Goal: Information Seeking & Learning: Learn about a topic

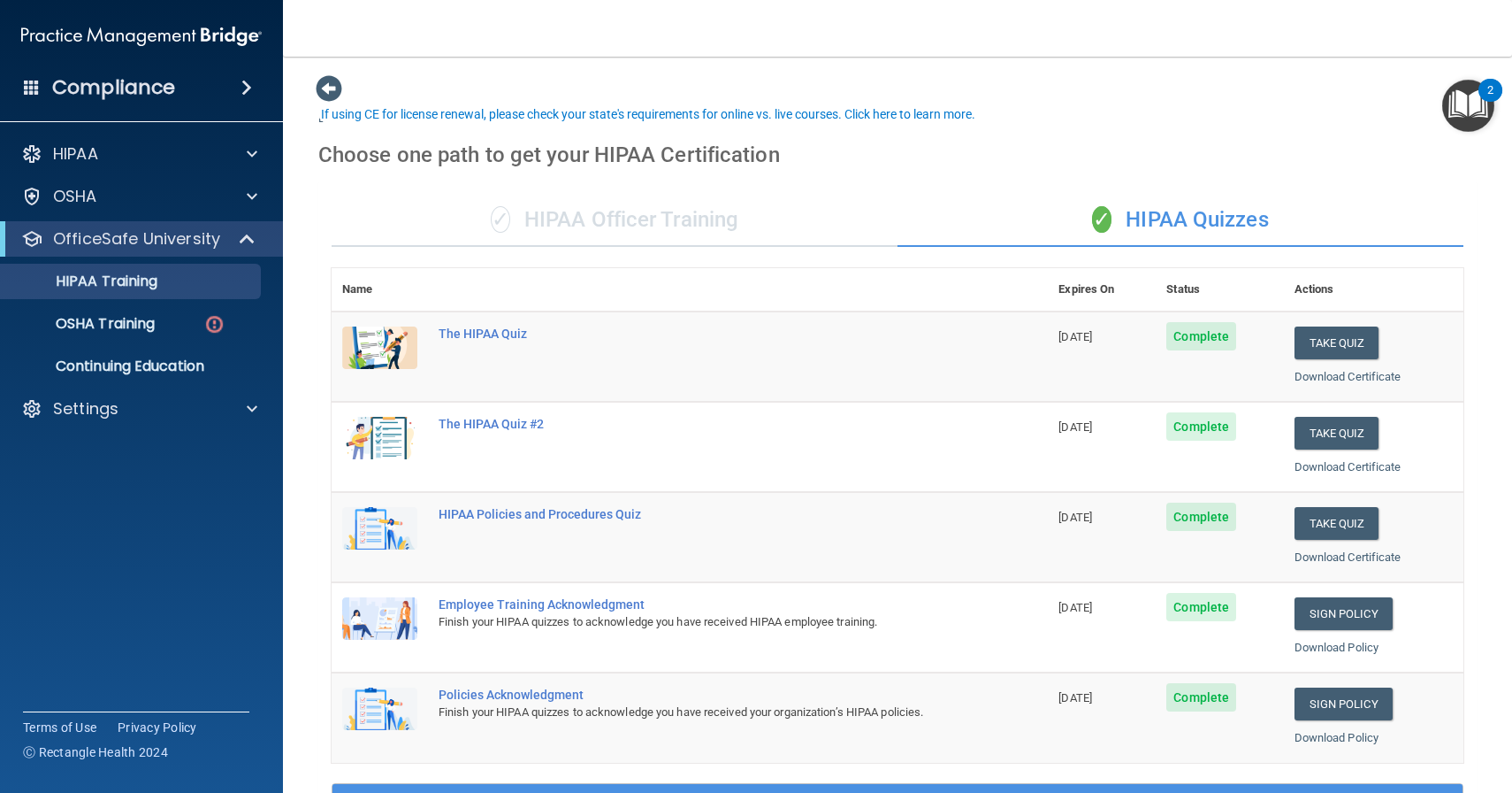
scroll to position [65, 0]
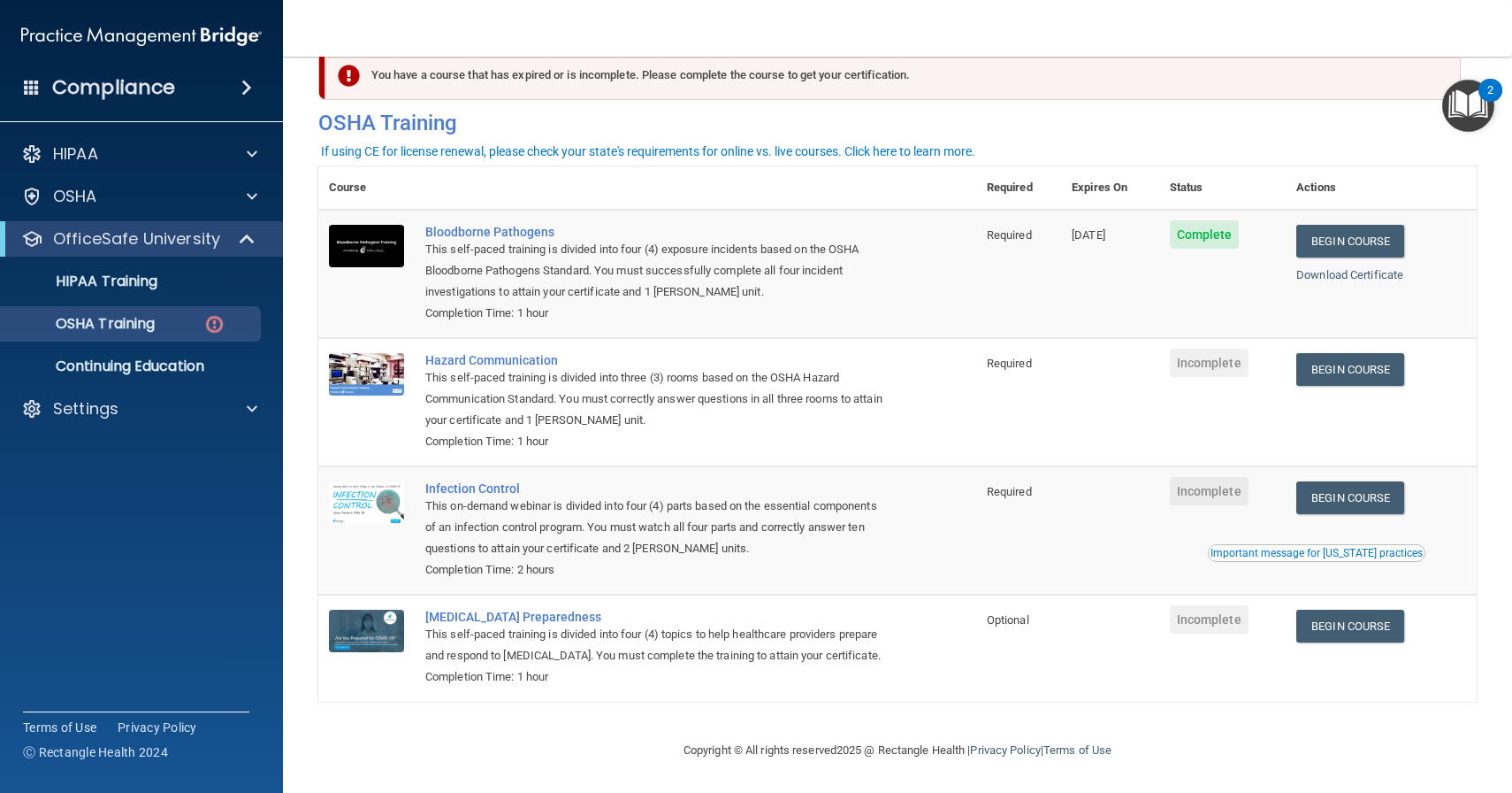
scroll to position [40, 0]
click at [1330, 363] on link "Begin Course" at bounding box center [1350, 369] width 108 height 33
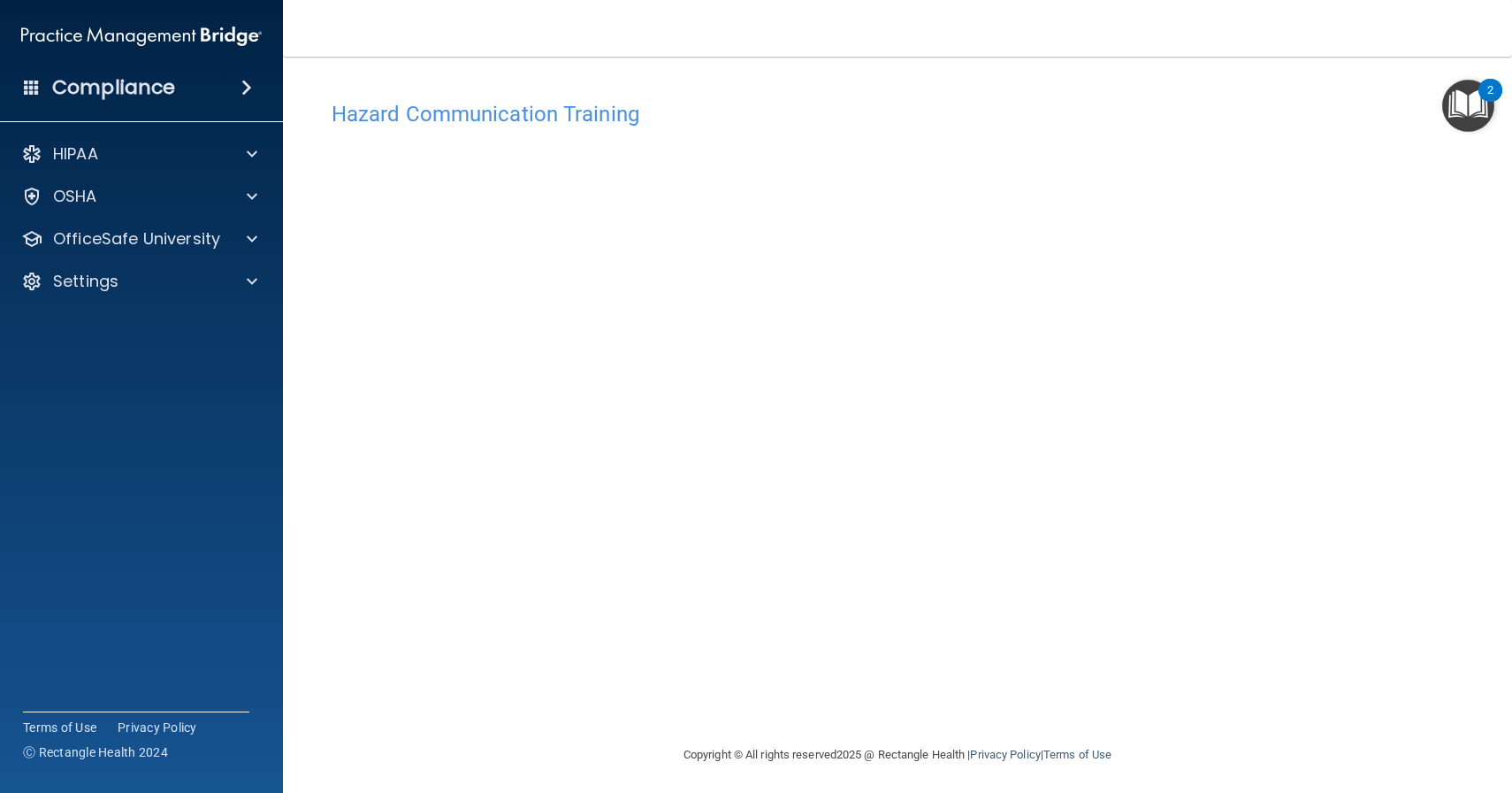
scroll to position [5, 0]
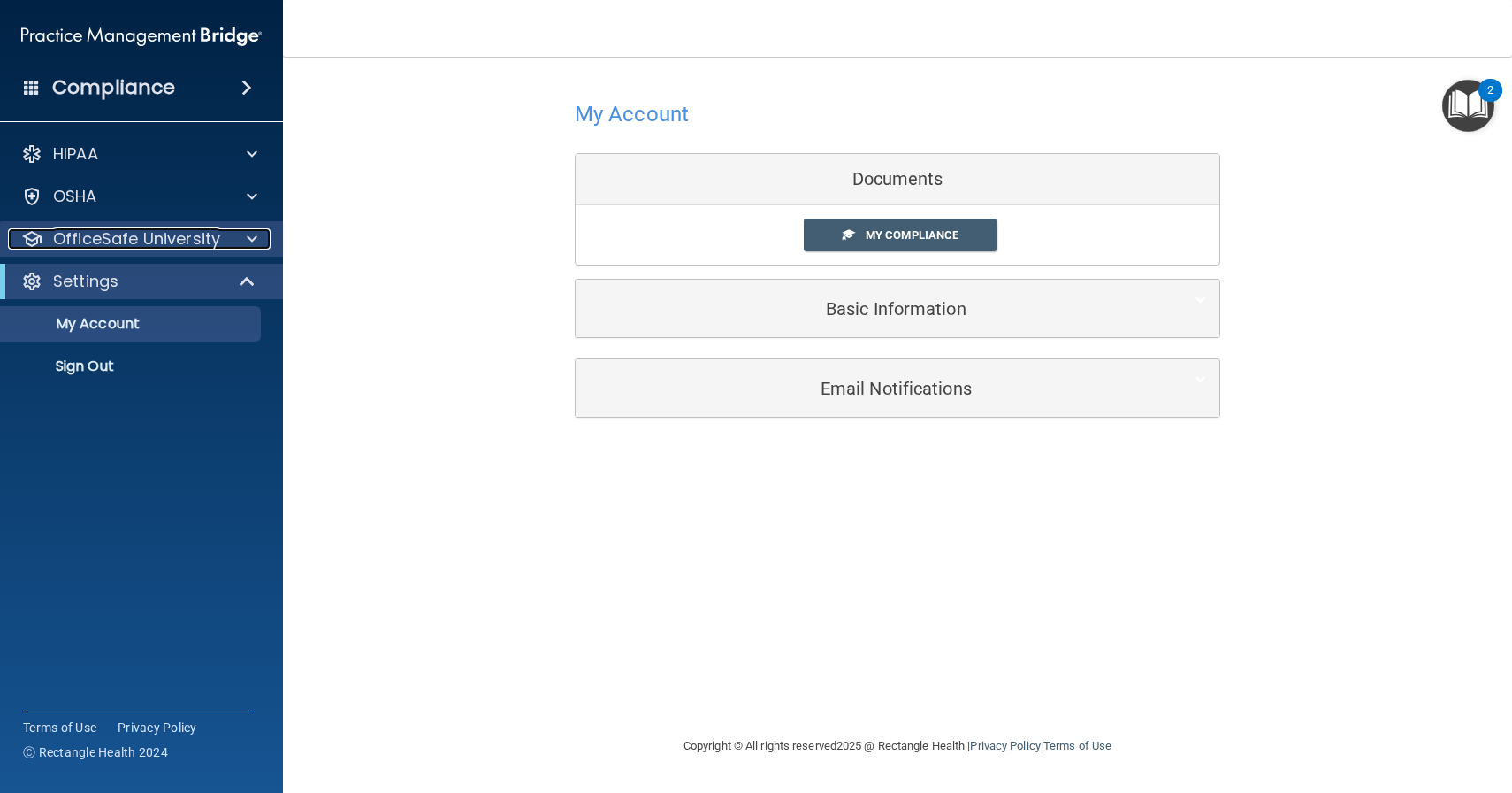
click at [246, 239] on div at bounding box center [249, 238] width 44 height 21
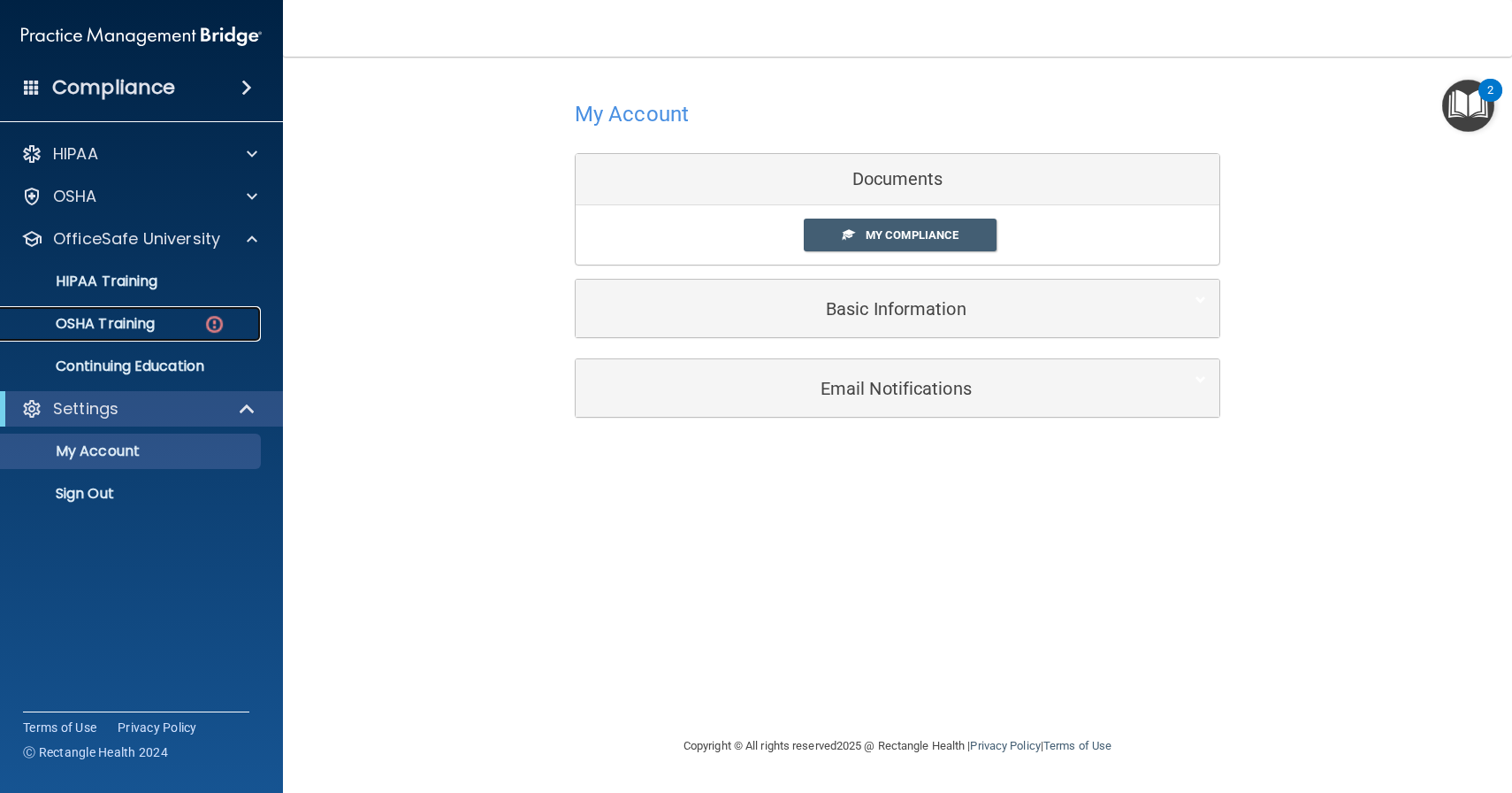
click at [187, 332] on div "OSHA Training" at bounding box center [132, 324] width 241 height 18
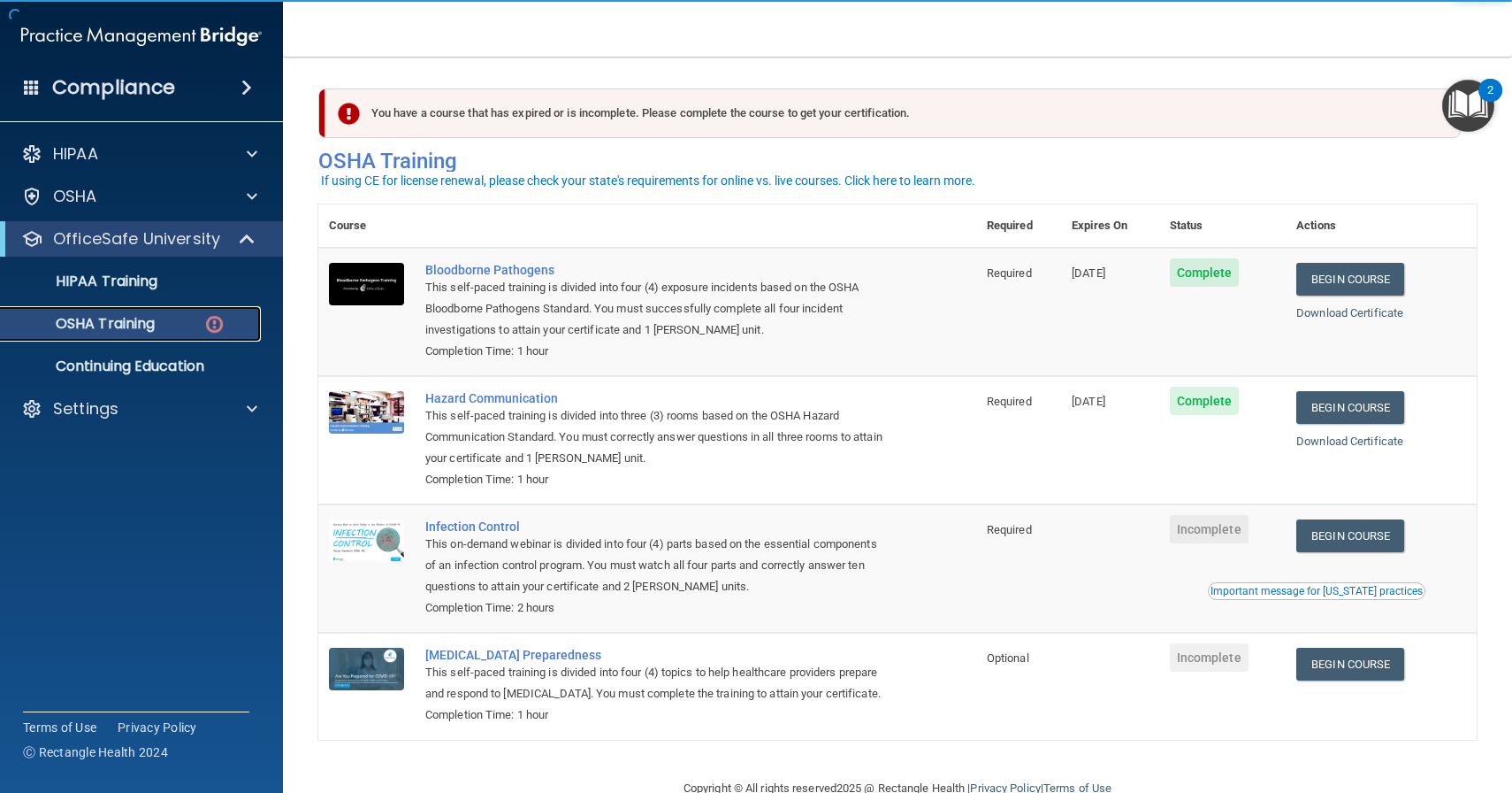
scroll to position [40, 0]
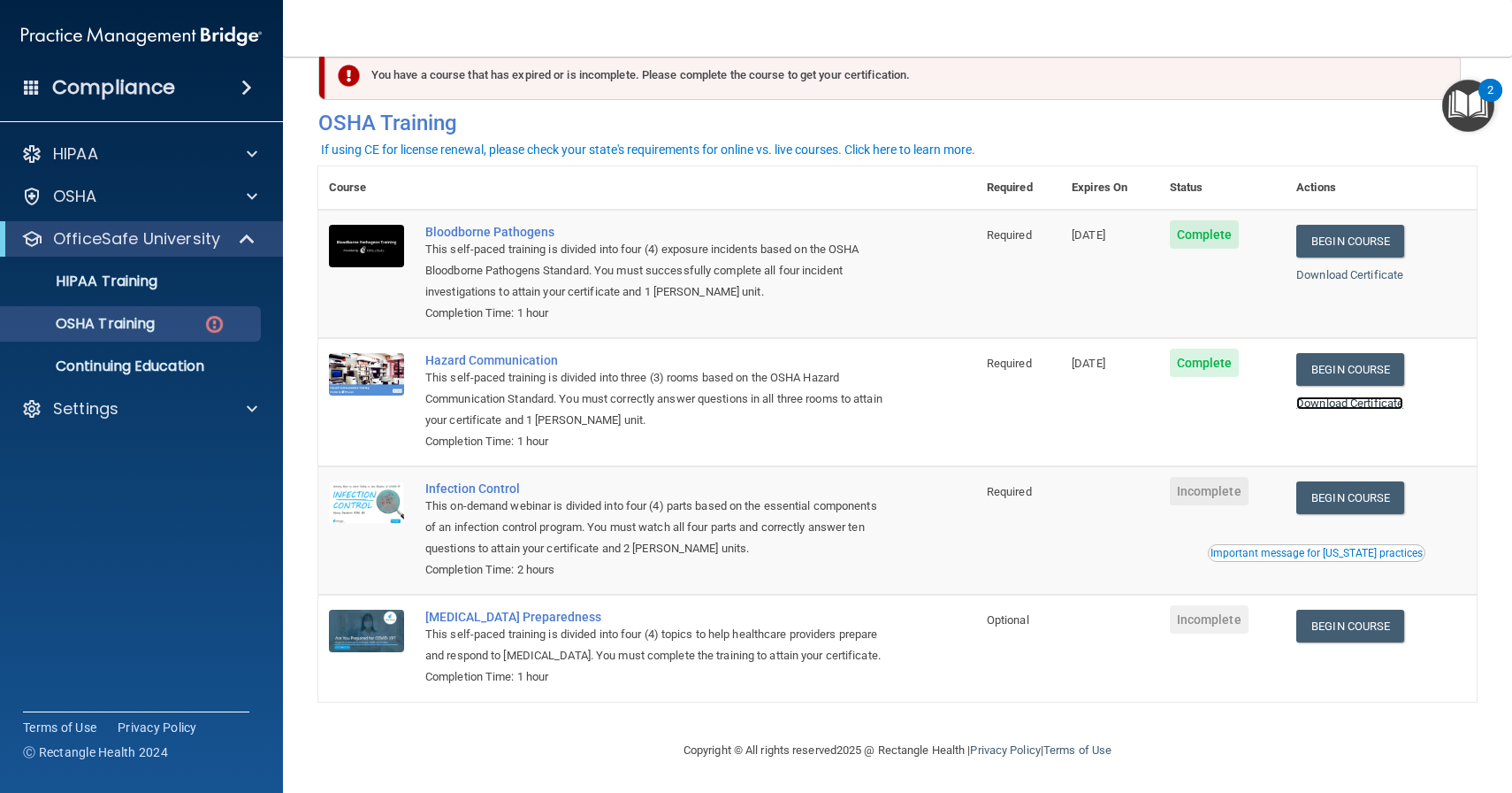
click at [1364, 400] on link "Download Certificate" at bounding box center [1350, 402] width 107 height 14
click at [1360, 501] on link "Begin Course" at bounding box center [1350, 497] width 108 height 33
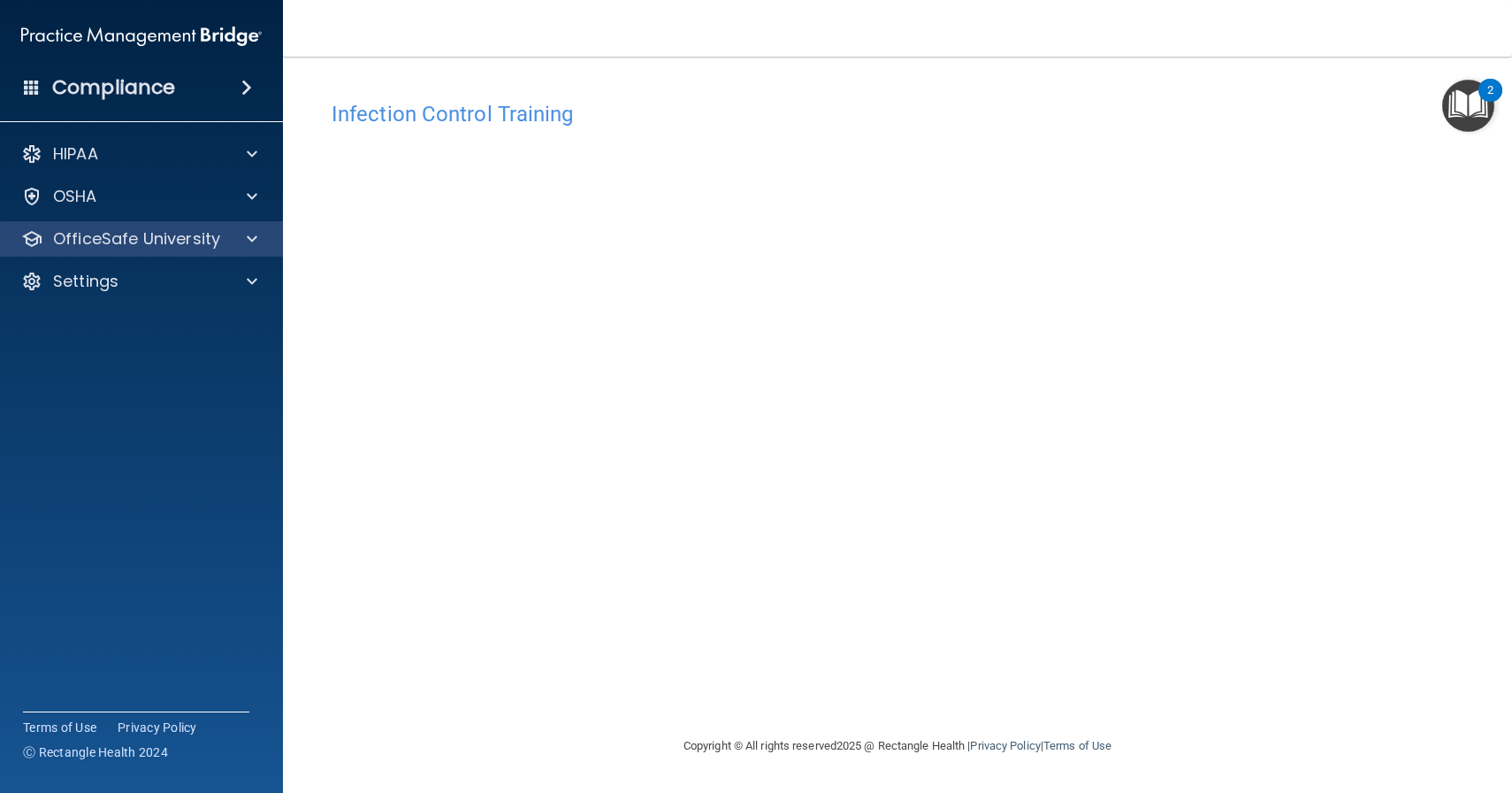
click at [213, 255] on div "OfficeSafe University" at bounding box center [142, 239] width 284 height 35
click at [208, 244] on p "OfficeSafe University" at bounding box center [136, 238] width 167 height 21
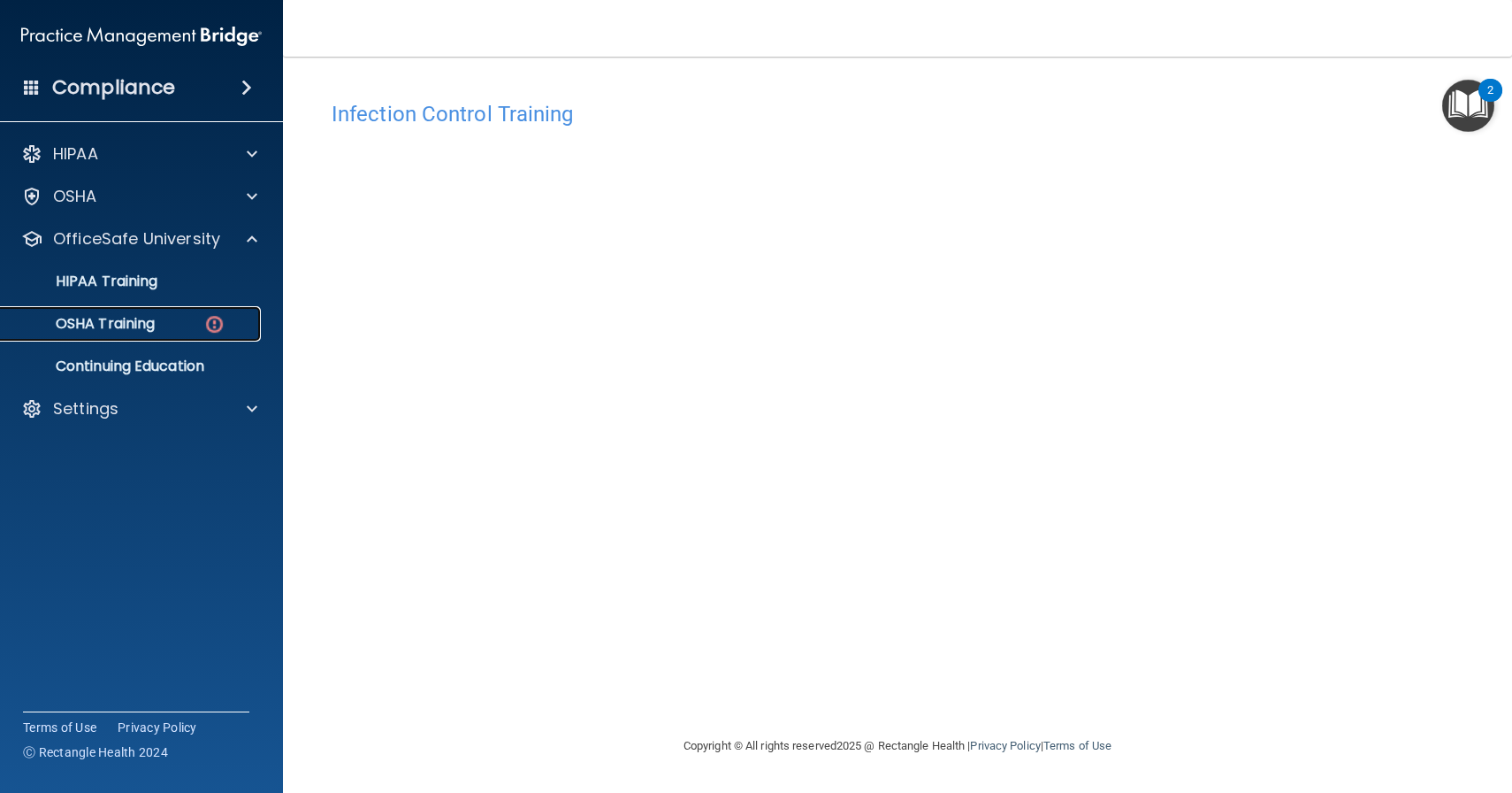
click at [183, 312] on link "OSHA Training" at bounding box center [121, 324] width 278 height 35
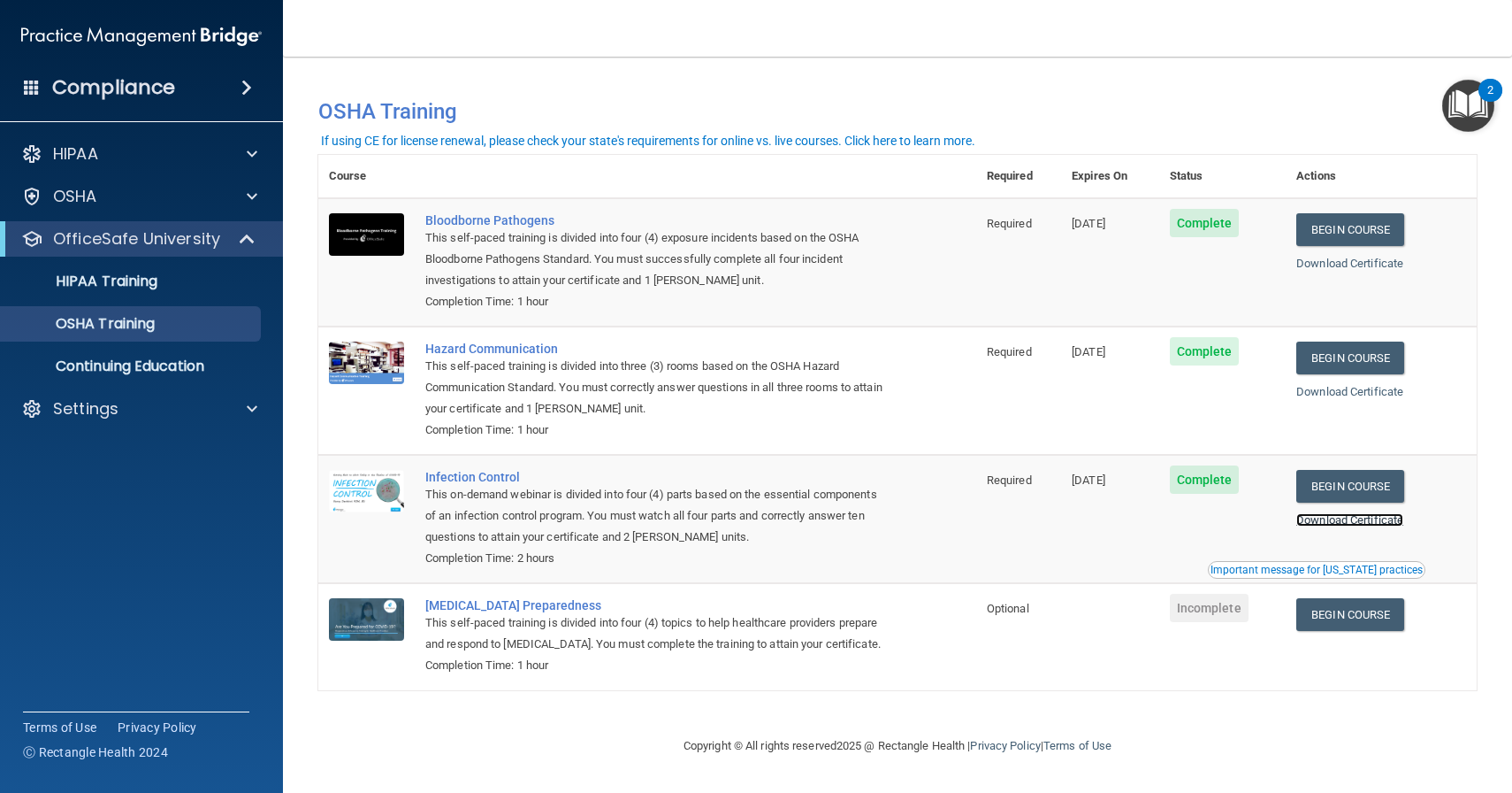
click at [1357, 516] on link "Download Certificate" at bounding box center [1350, 520] width 107 height 14
click at [241, 236] on span at bounding box center [249, 238] width 15 height 21
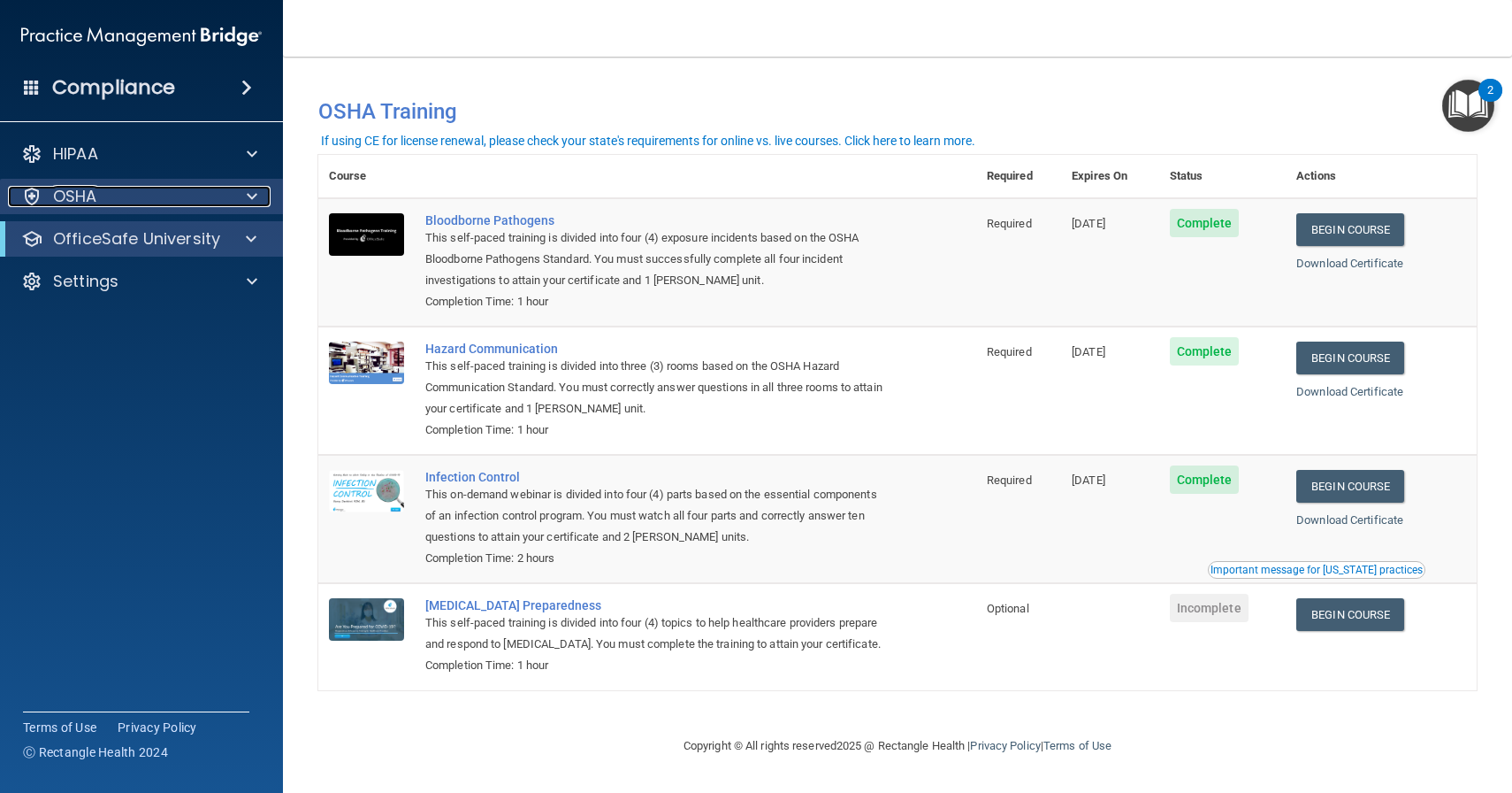
click at [252, 191] on span at bounding box center [252, 196] width 11 height 21
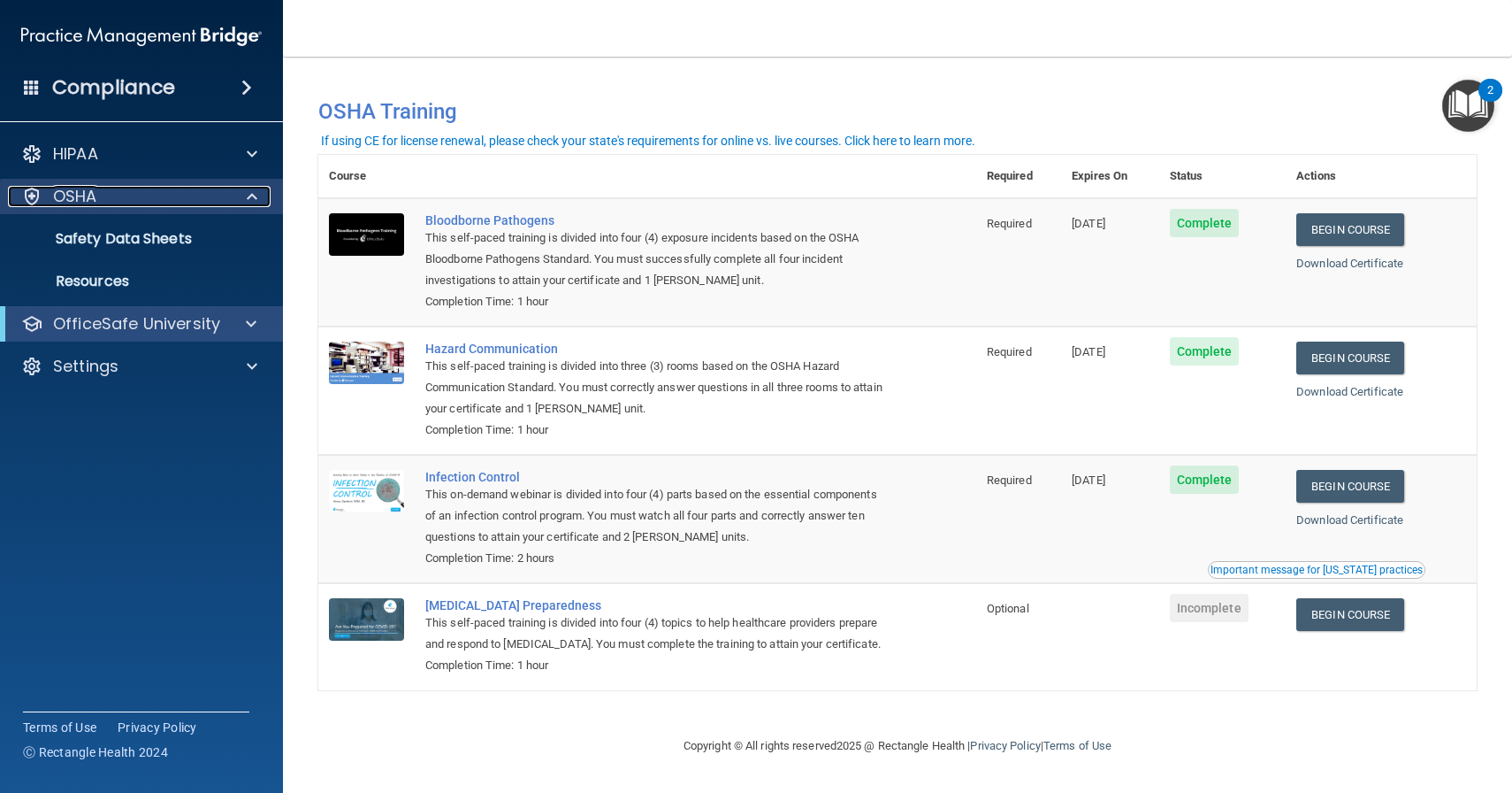
click at [252, 191] on span at bounding box center [252, 196] width 11 height 21
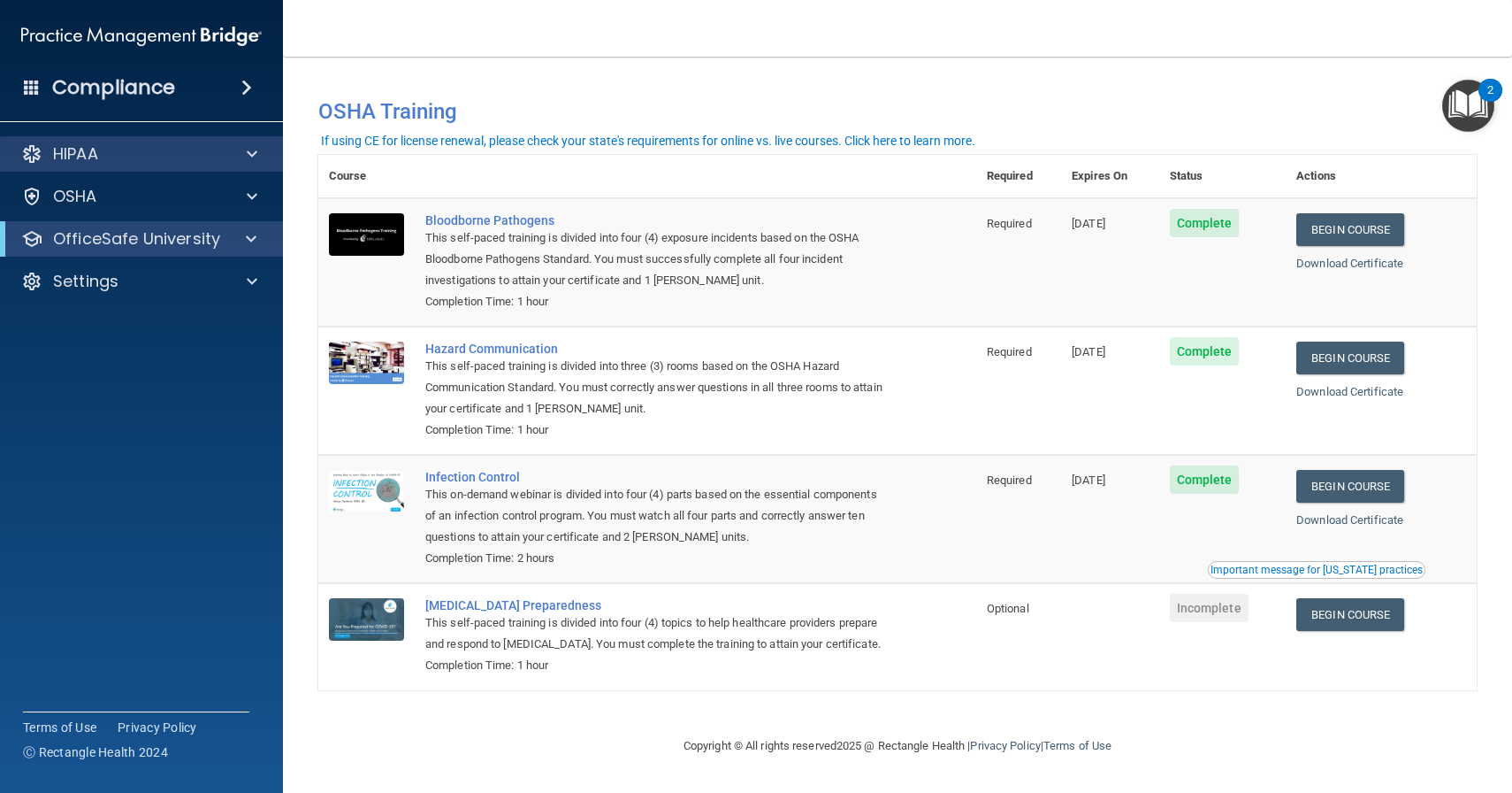
click at [252, 140] on div "HIPAA" at bounding box center [142, 154] width 284 height 35
click at [251, 150] on span at bounding box center [252, 154] width 11 height 21
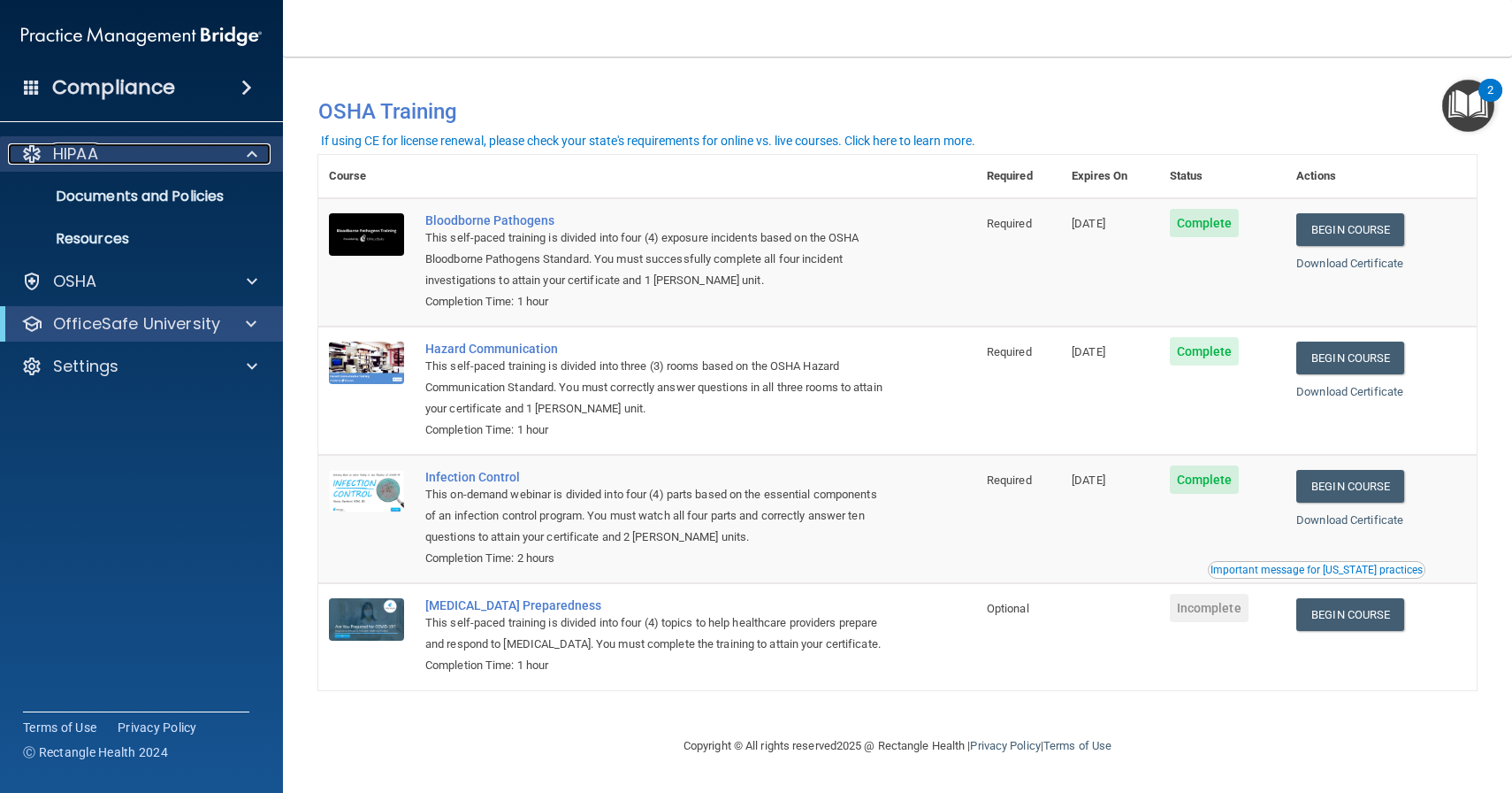
click at [251, 150] on span at bounding box center [252, 154] width 11 height 21
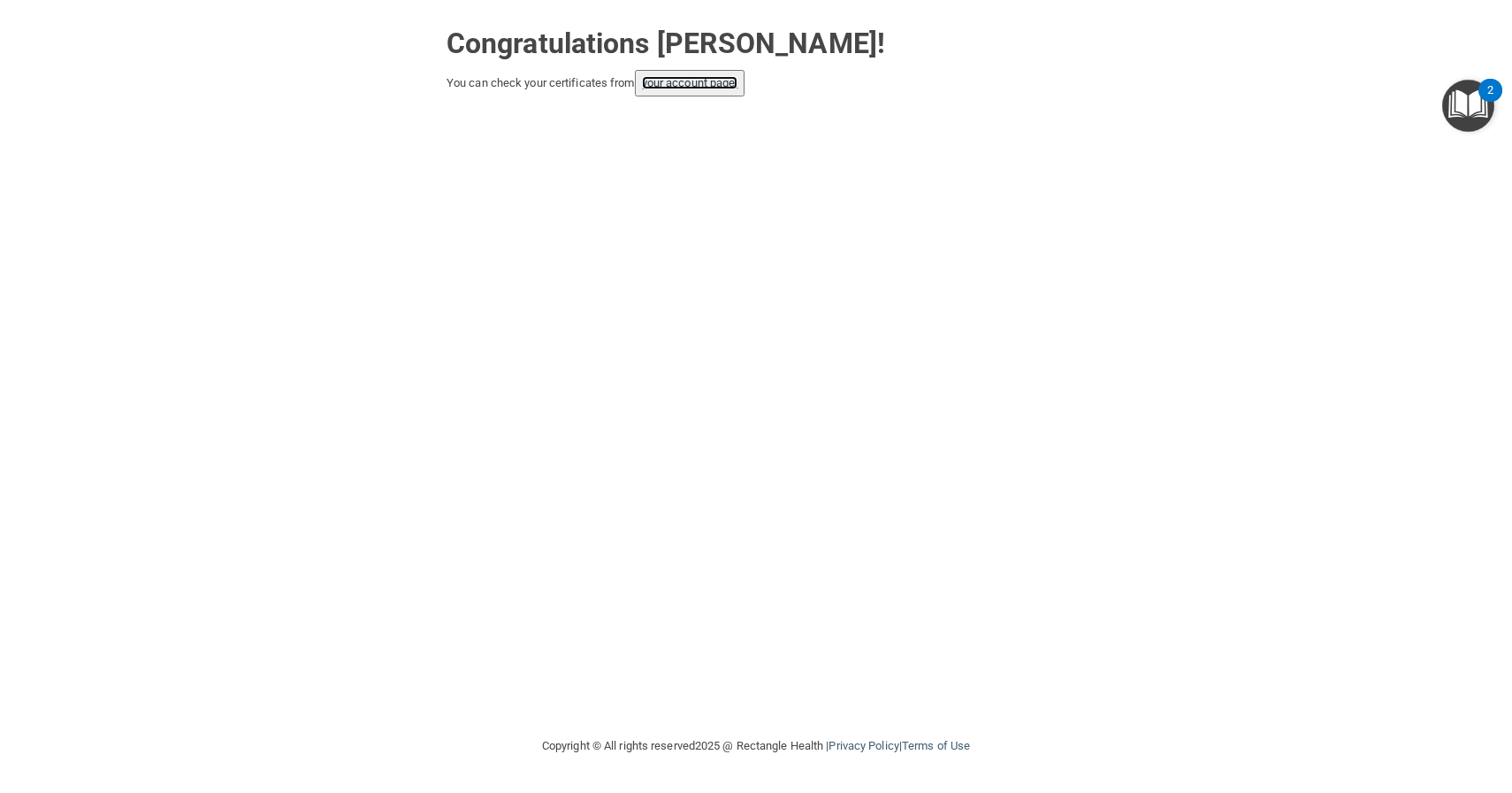
click at [738, 88] on link "your account page!" at bounding box center [690, 82] width 97 height 14
